Goal: Information Seeking & Learning: Learn about a topic

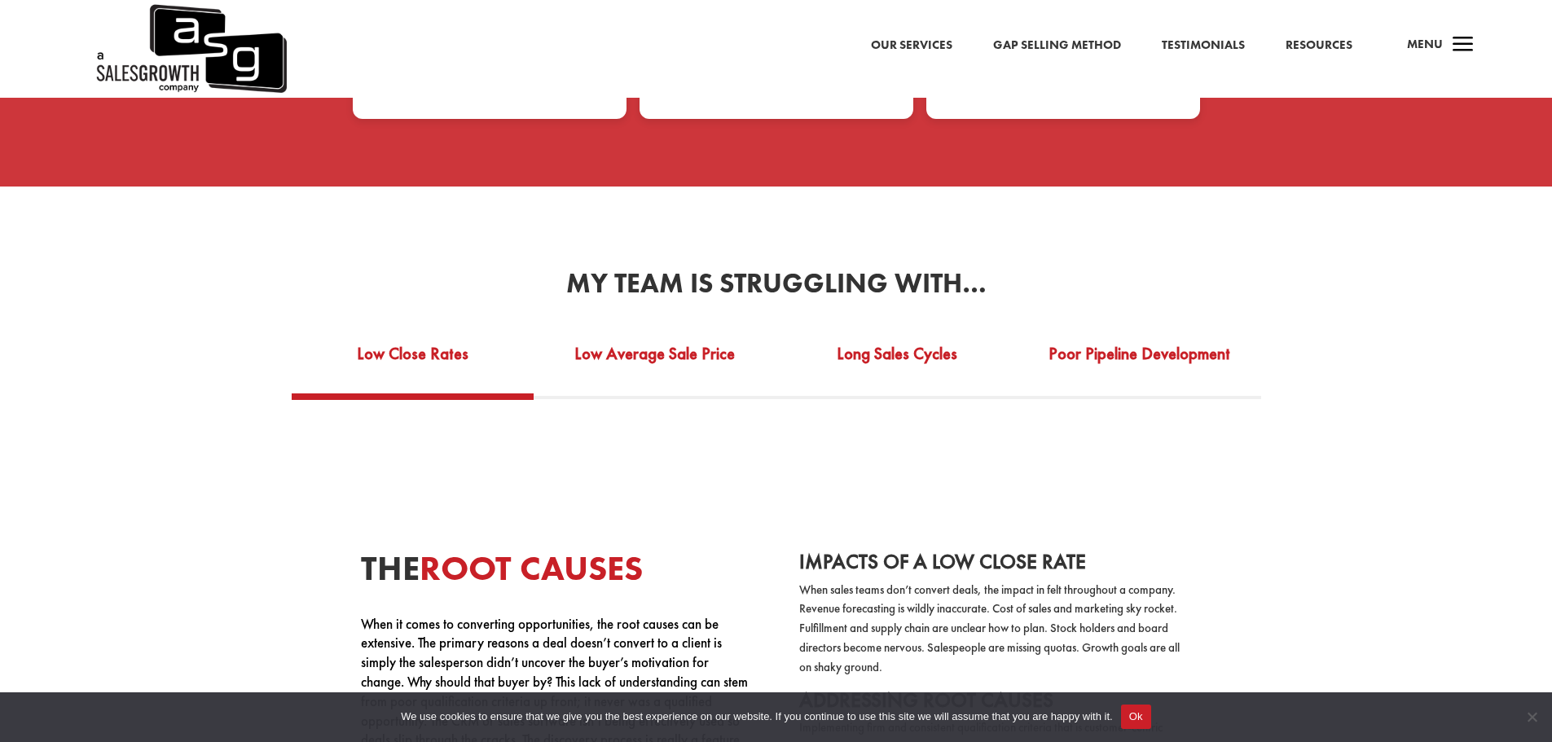
scroll to position [3015, 0]
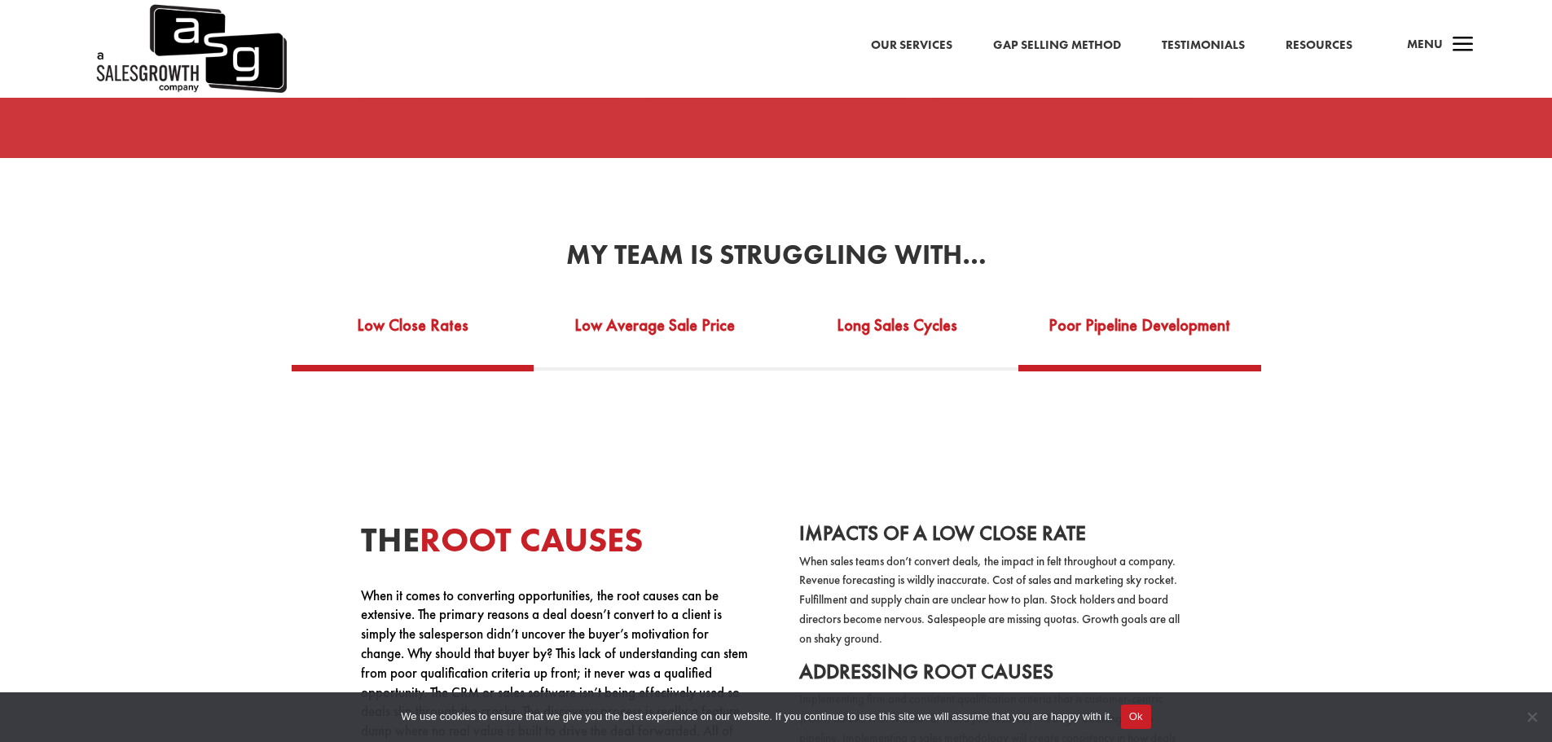
click at [1167, 310] on link "Poor Pipeline Development" at bounding box center [1140, 336] width 243 height 56
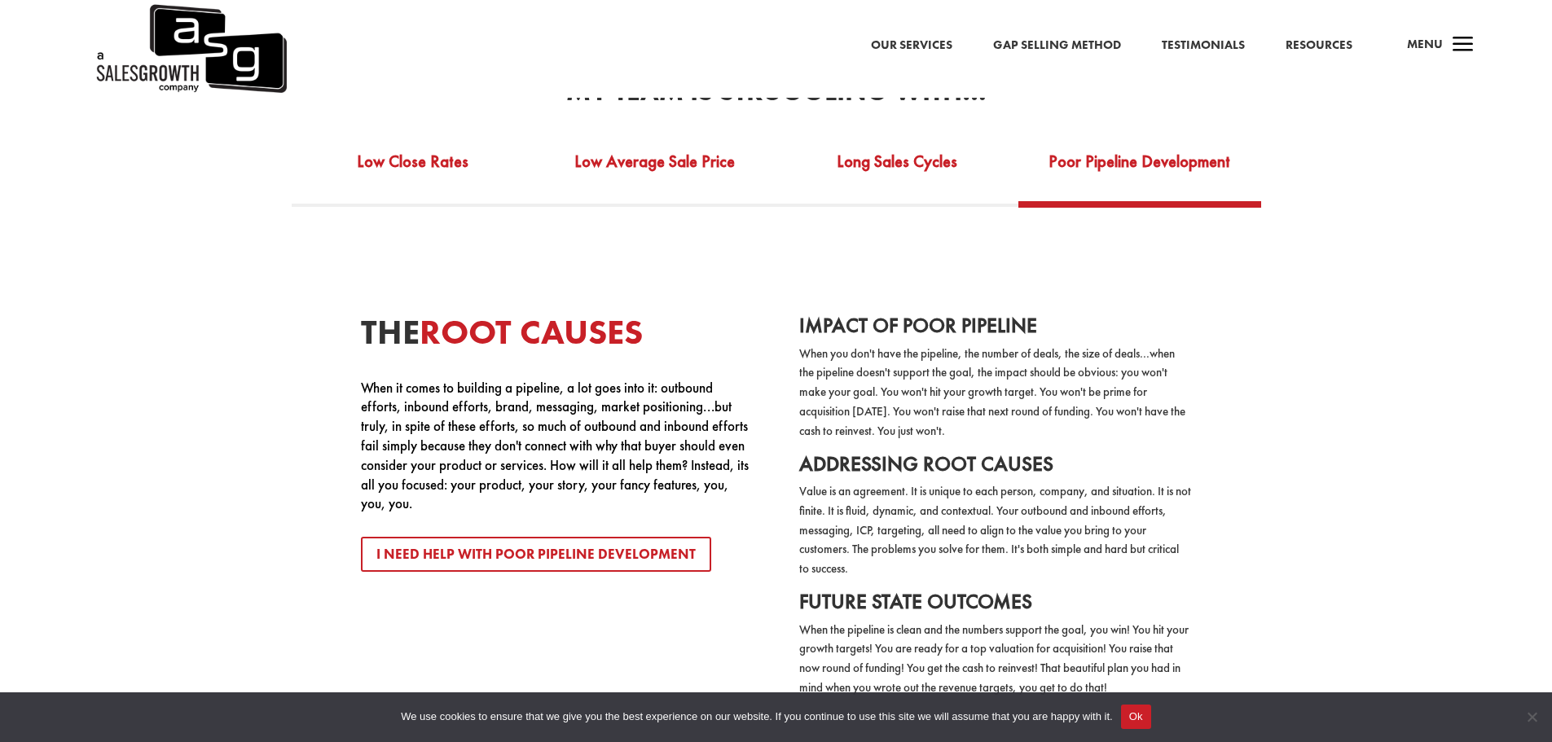
scroll to position [3178, 0]
click at [1147, 725] on button "Ok" at bounding box center [1136, 717] width 30 height 24
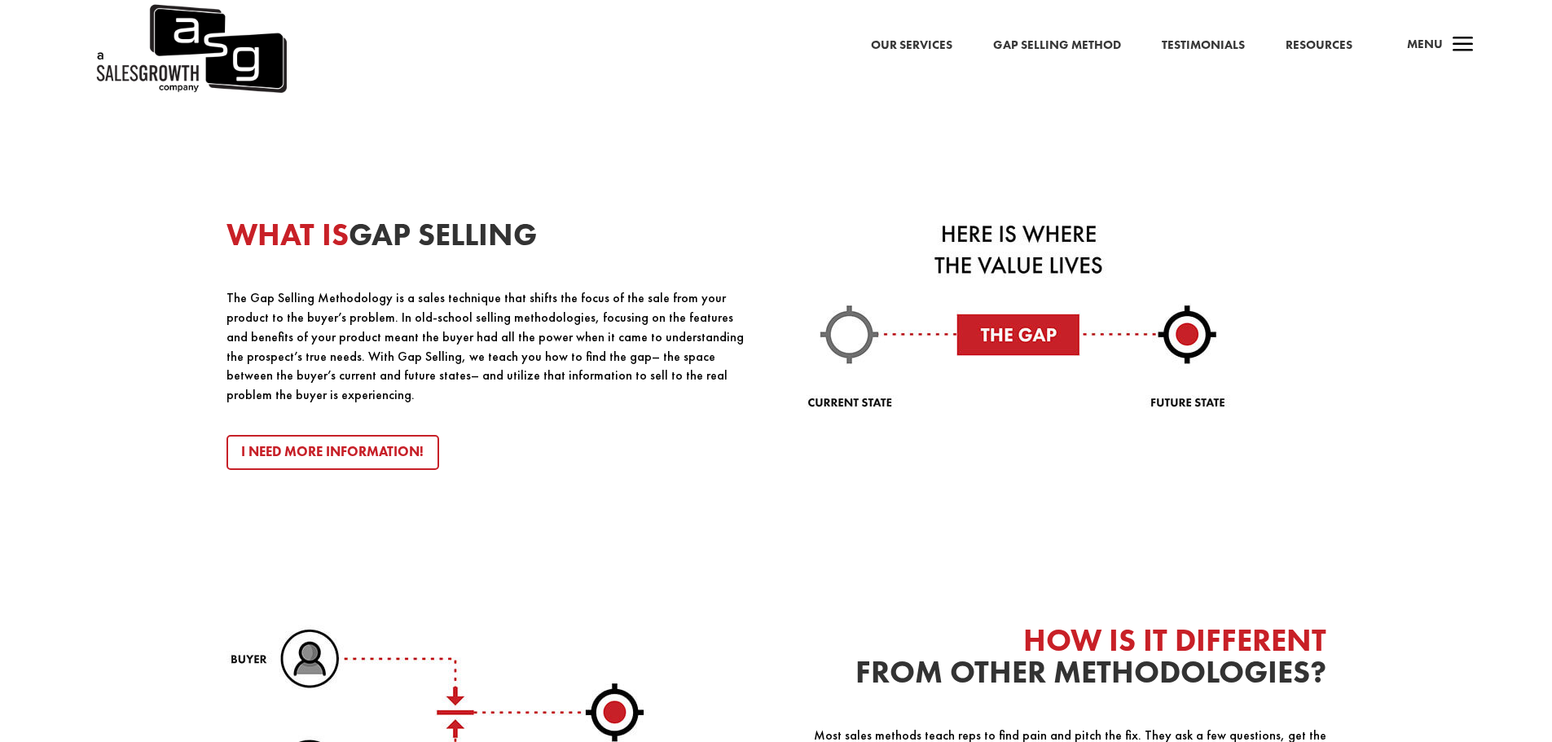
scroll to position [1793, 0]
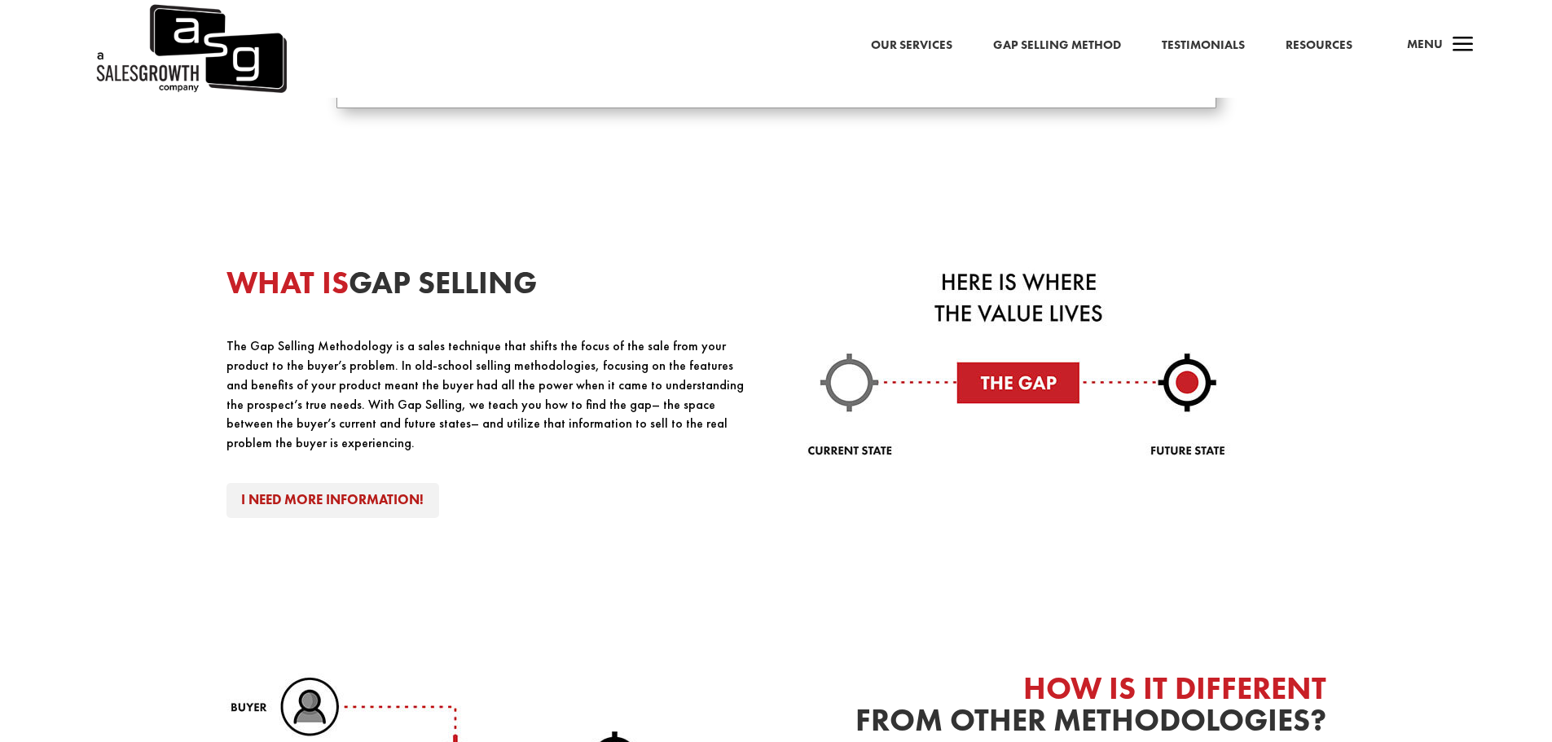
click at [345, 483] on link "I Need More Information!" at bounding box center [333, 500] width 213 height 35
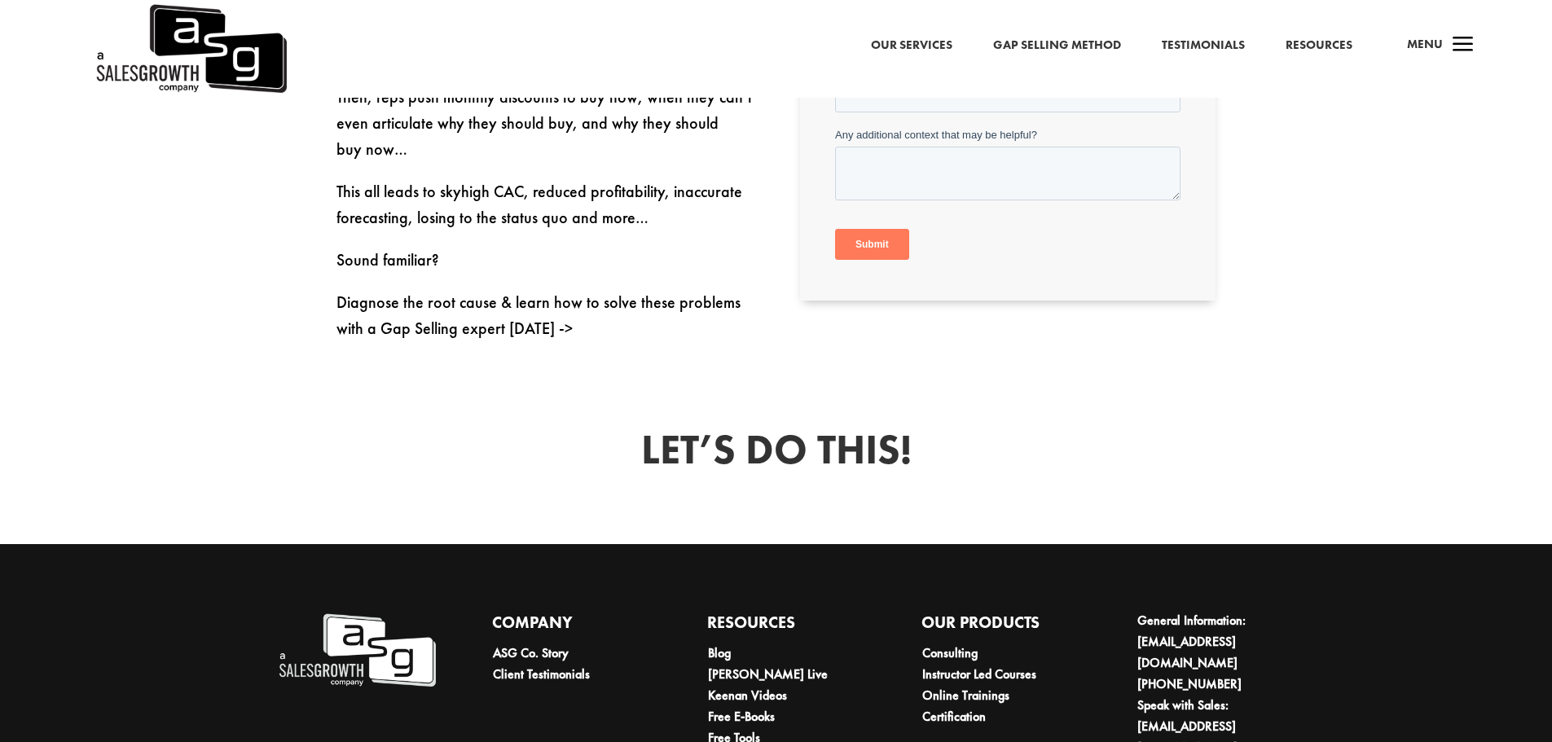
scroll to position [1116, 0]
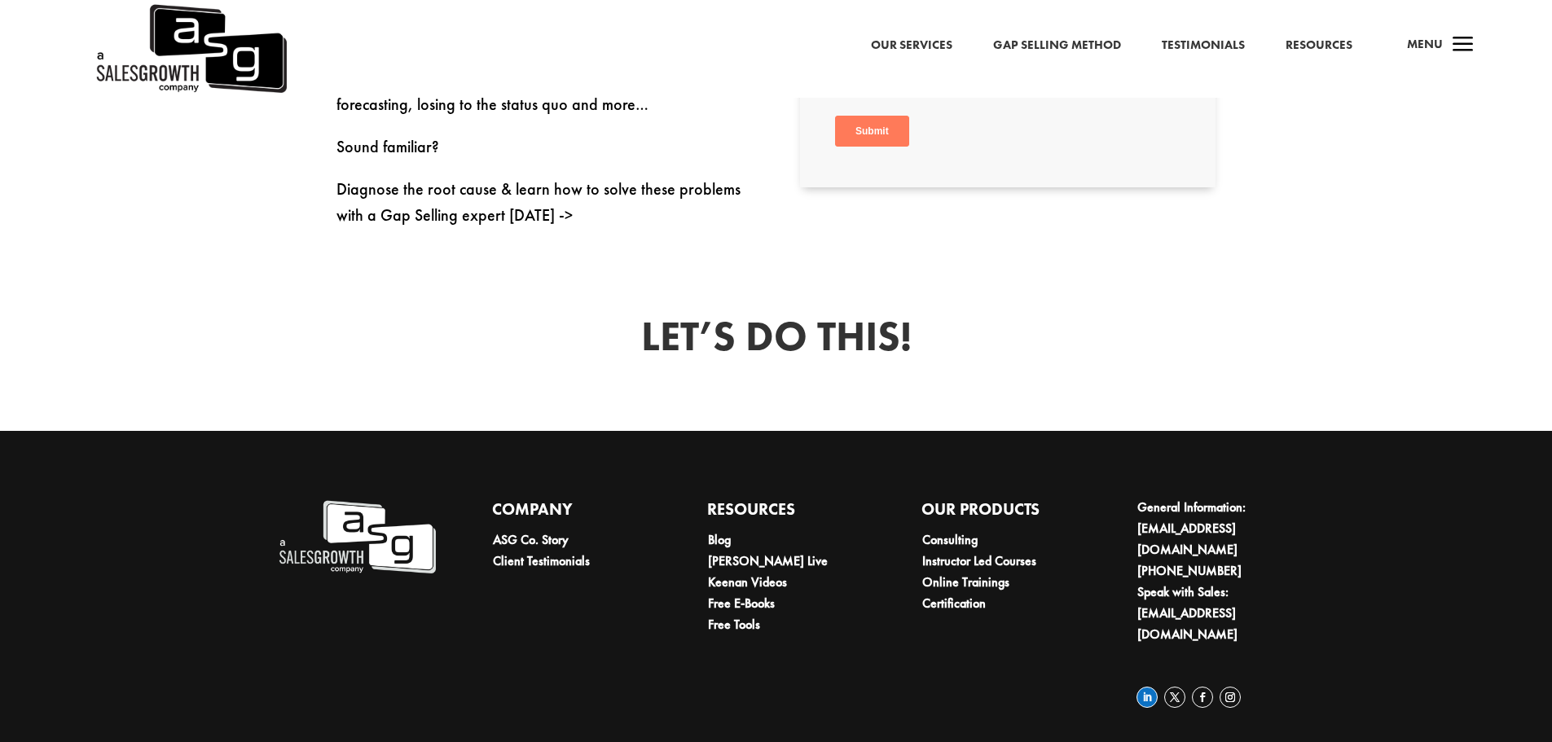
click at [1146, 687] on link "Follow" at bounding box center [1147, 697] width 21 height 21
